Goal: Ask a question

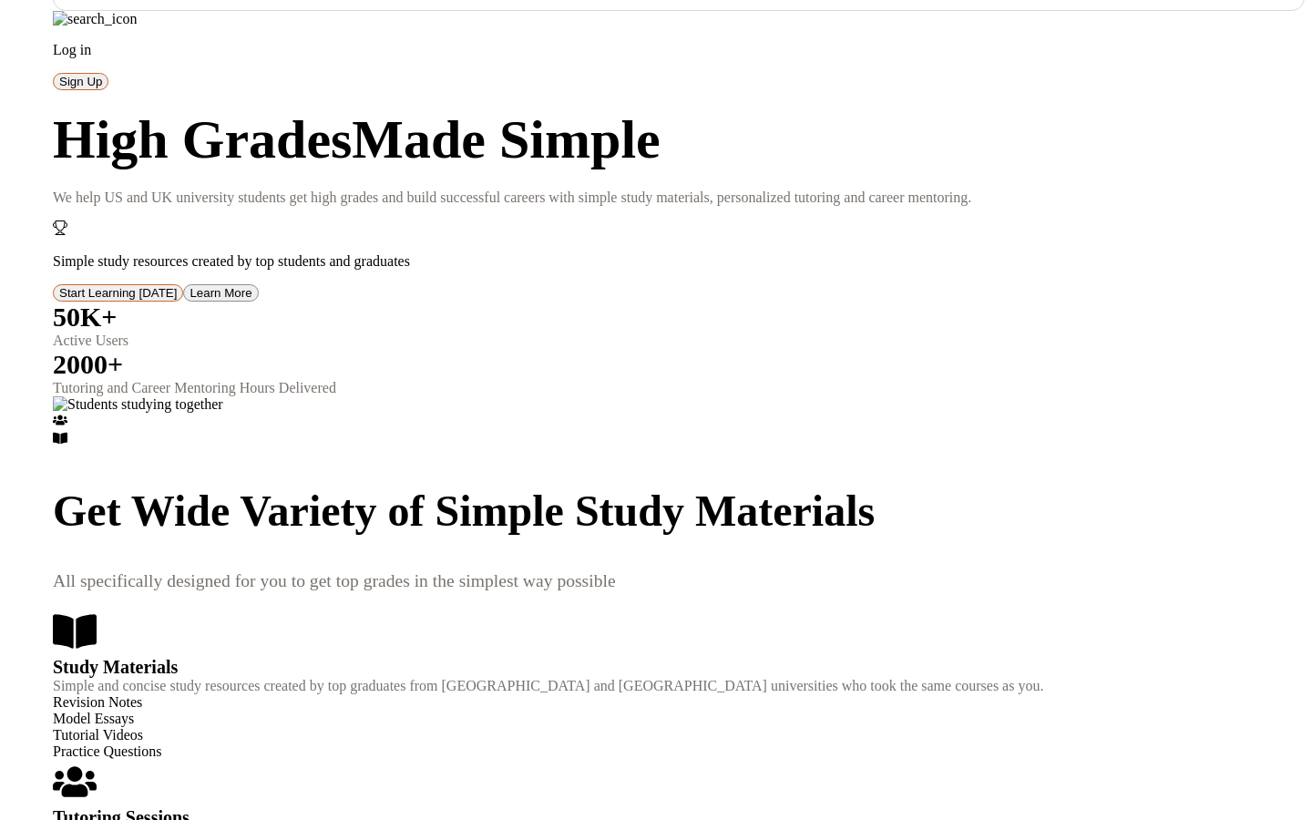
scroll to position [3928, 0]
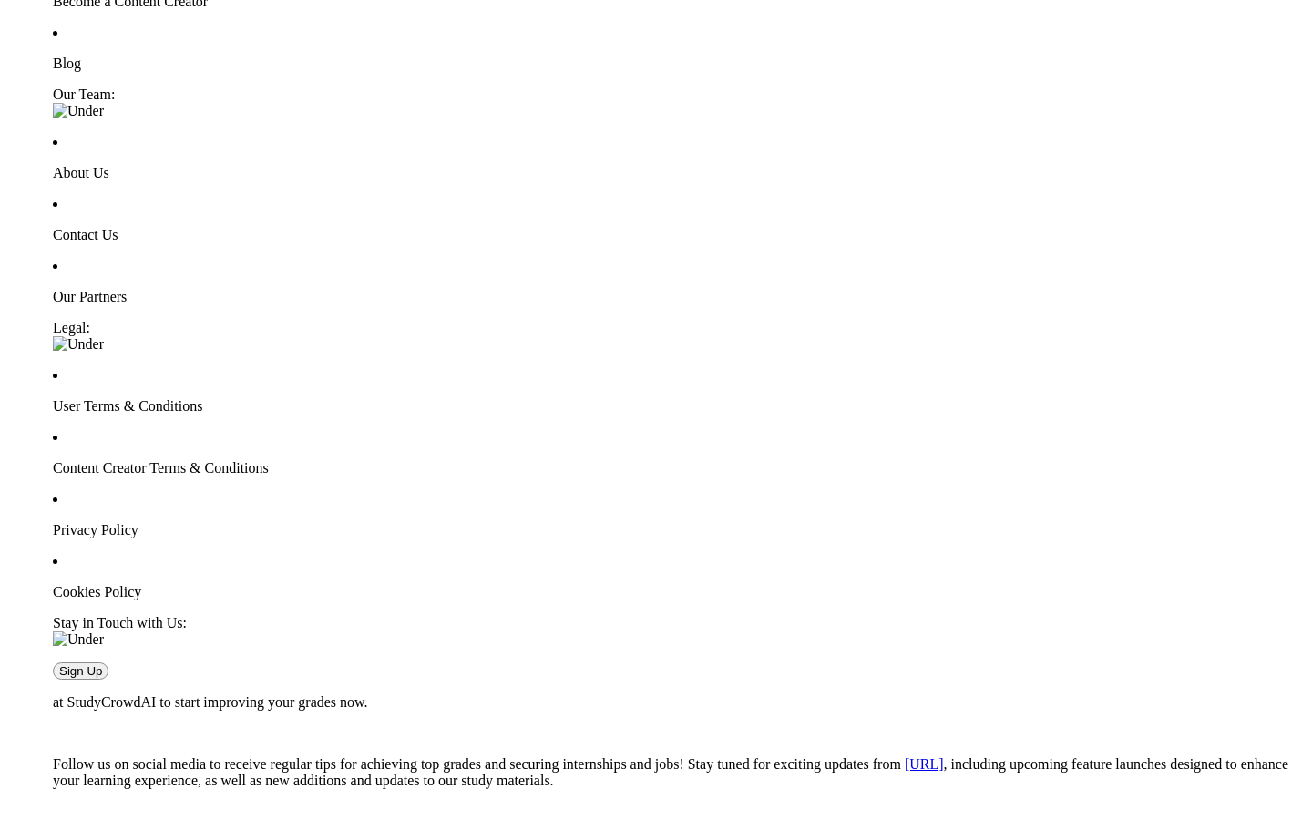
type input "Handcrafted"
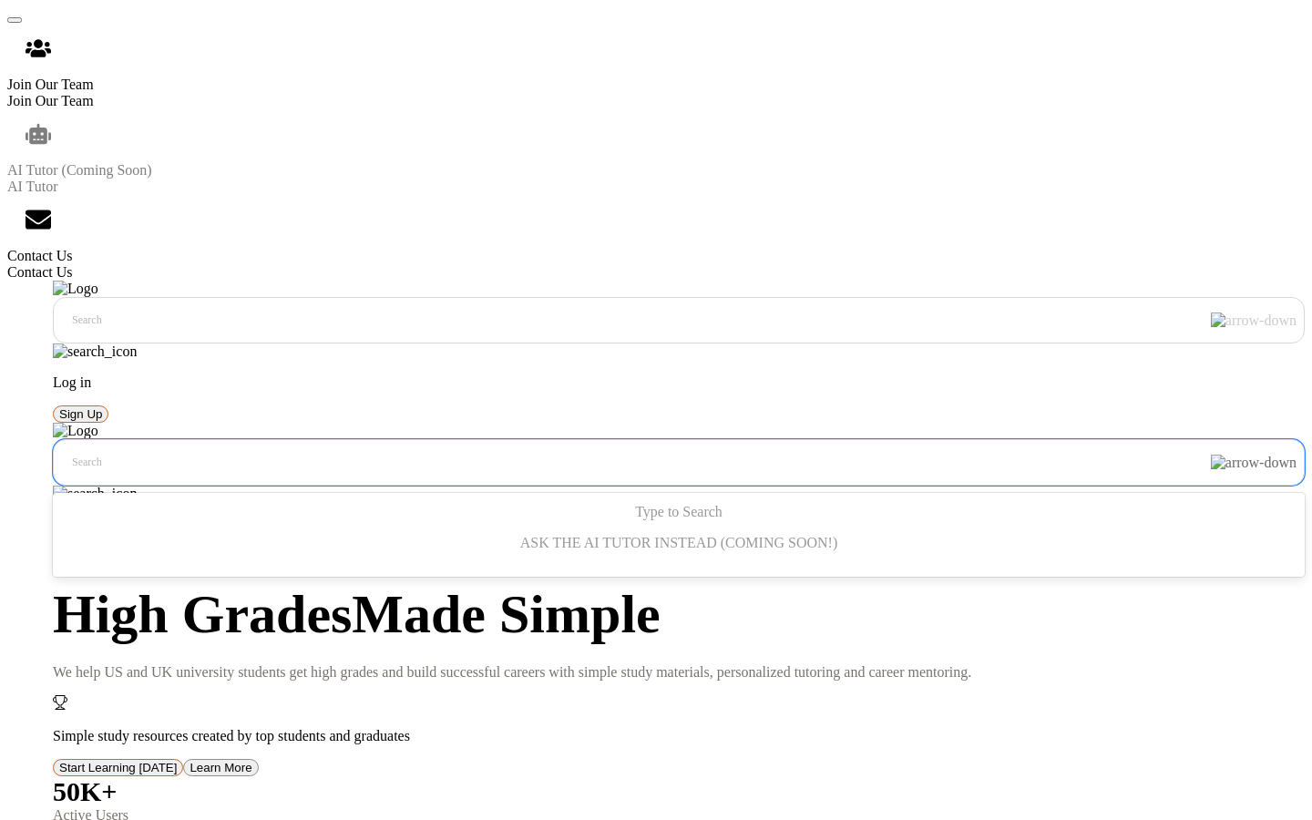
click at [76, 454] on input "text" at bounding box center [74, 462] width 4 height 16
type input "Handcrafted"
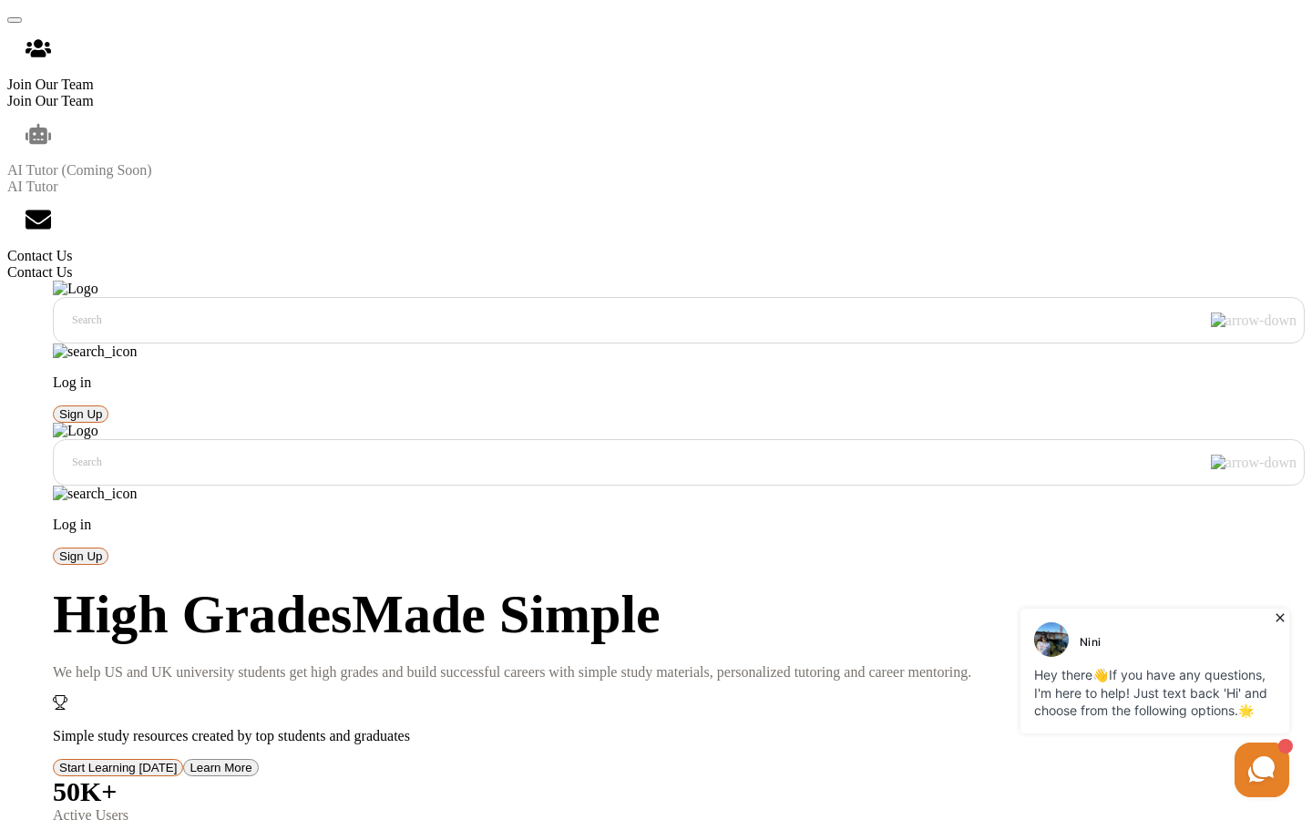
scroll to position [17, 0]
